Goal: Task Accomplishment & Management: Manage account settings

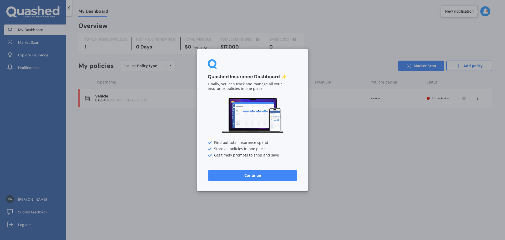
click at [253, 173] on button "Continue" at bounding box center [252, 175] width 89 height 11
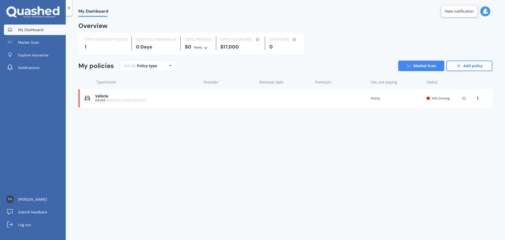
click at [434, 99] on span "Info missing" at bounding box center [441, 98] width 18 height 4
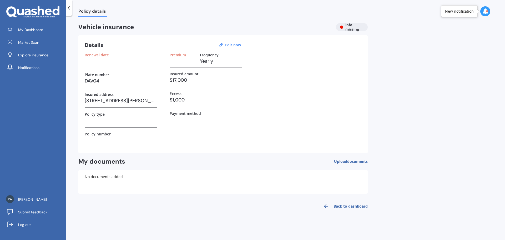
click at [349, 205] on link "Back to dashboard" at bounding box center [344, 206] width 48 height 13
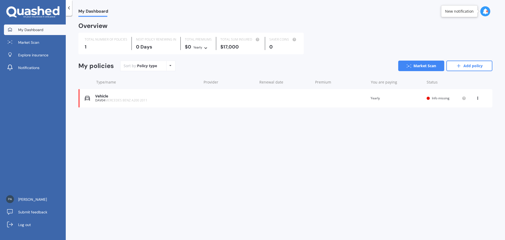
click at [169, 64] on icon at bounding box center [170, 65] width 2 height 3
click at [219, 150] on div "My Dashboard Overview TOTAL NUMBER OF POLICIES 1 NEXT POLICY RENEWING [DATE] TO…" at bounding box center [285, 129] width 439 height 224
click at [169, 66] on div "Policy type Alphabetical Date added Renewing next" at bounding box center [170, 65] width 8 height 9
click at [467, 65] on link "Add policy" at bounding box center [469, 66] width 46 height 11
